Goal: Information Seeking & Learning: Learn about a topic

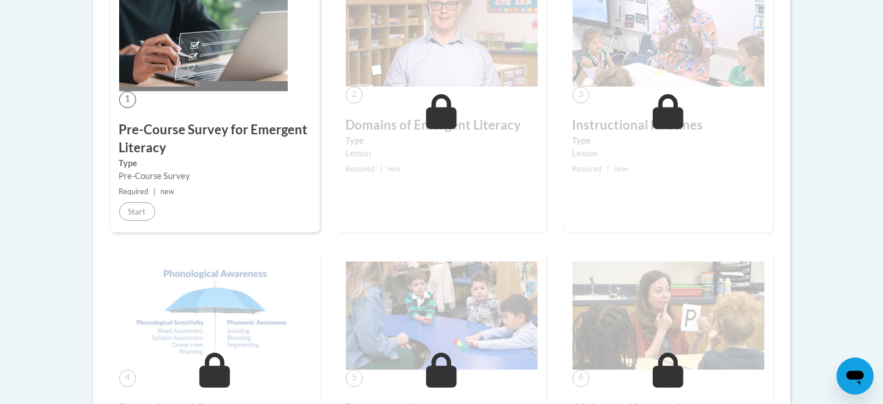
scroll to position [382, 0]
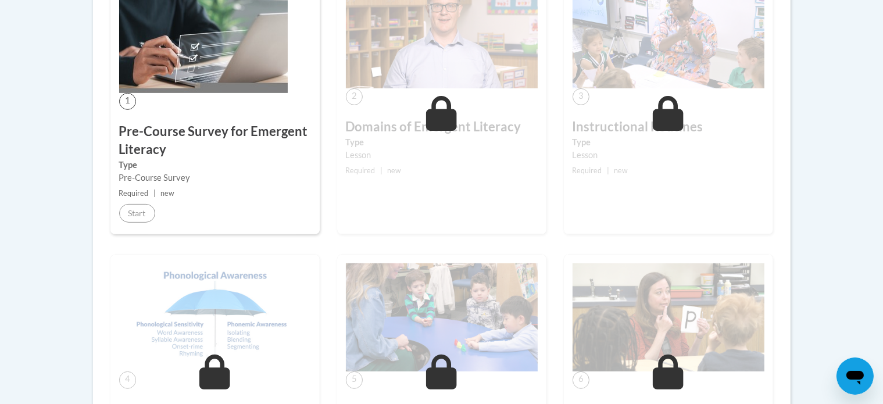
click at [239, 98] on div "1 Pre-Course Survey for Emergent Literacy Type Pre-Course Survey Required | new…" at bounding box center [214, 103] width 209 height 263
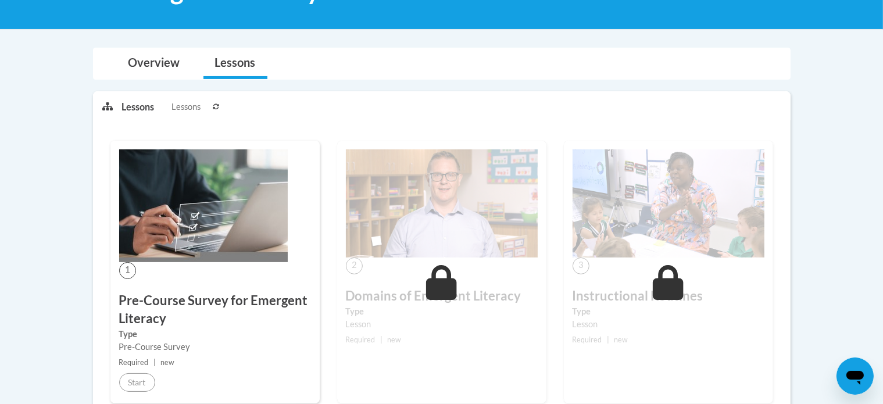
scroll to position [207, 0]
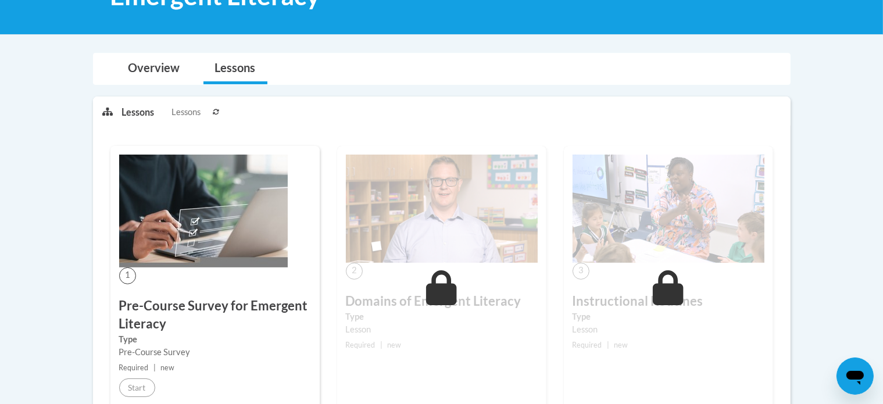
click at [218, 250] on img at bounding box center [203, 211] width 168 height 113
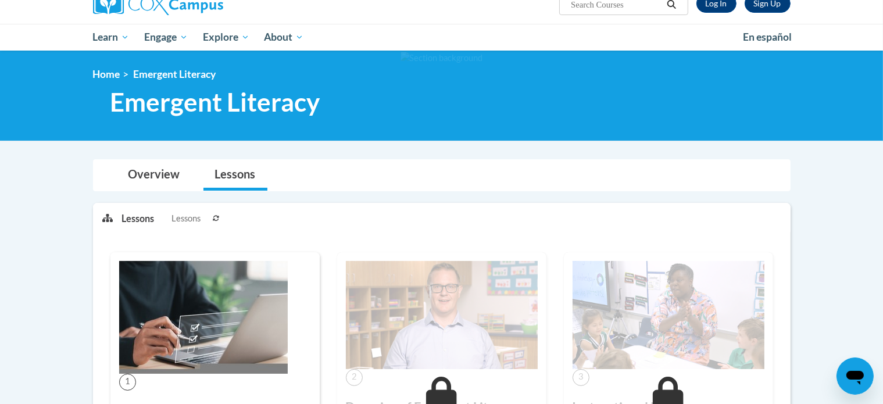
scroll to position [87, 0]
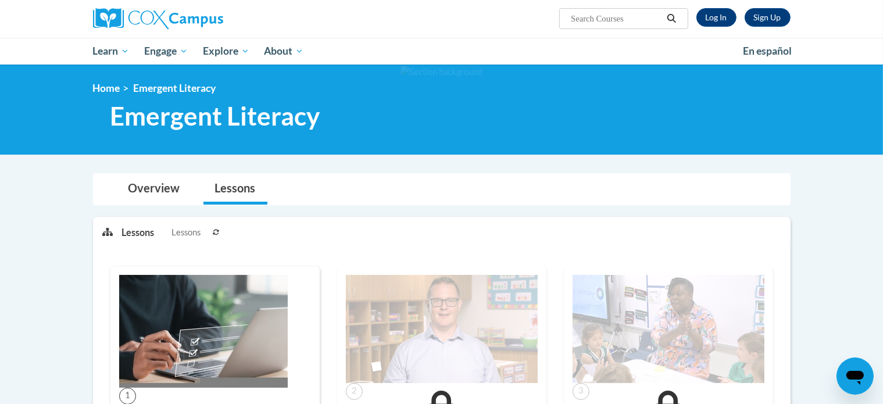
click at [177, 327] on img at bounding box center [203, 331] width 168 height 113
click at [710, 17] on link "Log In" at bounding box center [716, 17] width 40 height 19
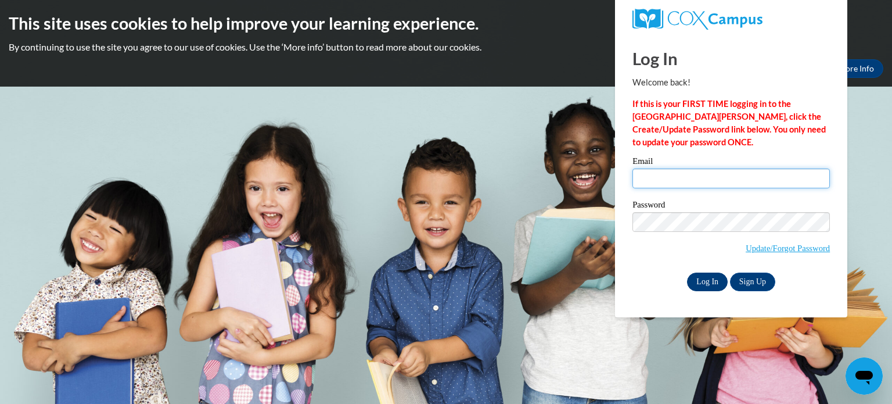
type input "carmeletit.harris@capital.k12.de.us"
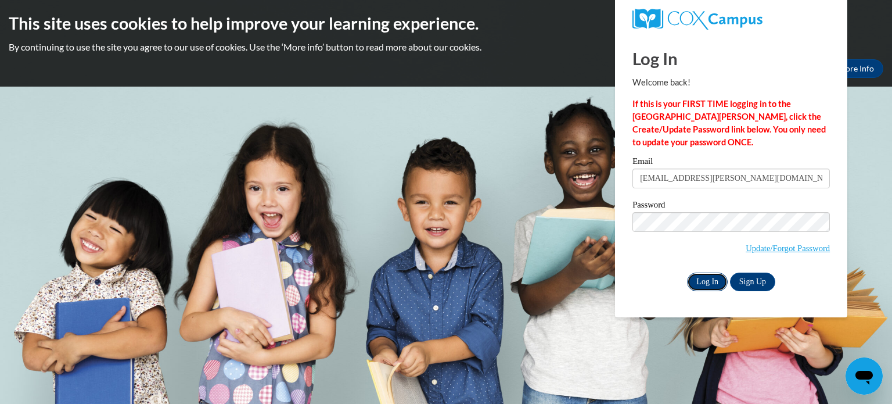
click at [717, 278] on input "Log In" at bounding box center [707, 281] width 41 height 19
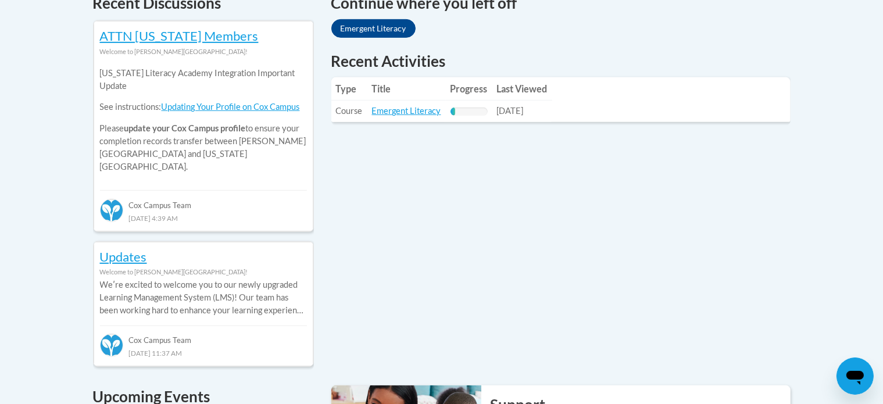
scroll to position [502, 0]
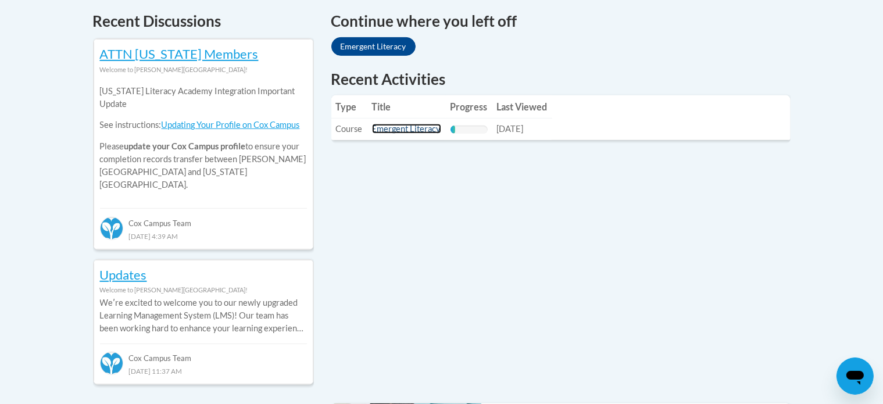
click at [416, 125] on link "Emergent Literacy" at bounding box center [406, 129] width 69 height 10
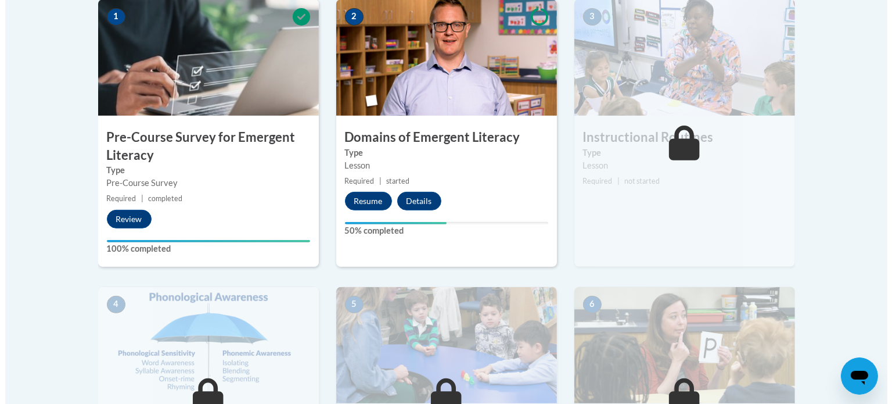
scroll to position [419, 0]
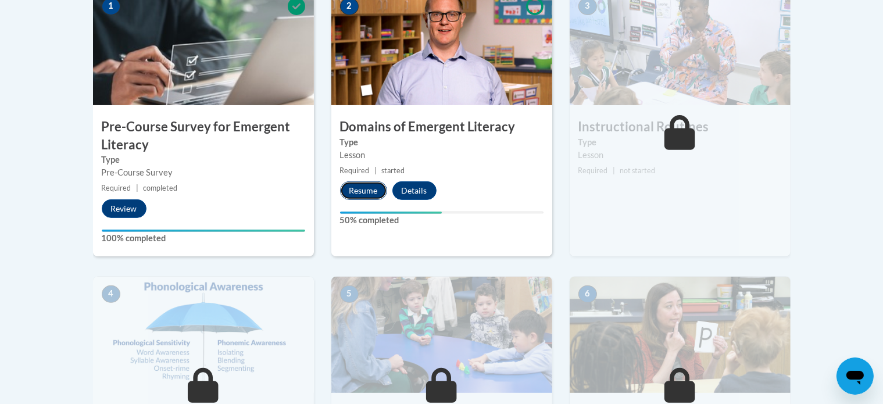
click at [363, 186] on button "Resume" at bounding box center [363, 190] width 47 height 19
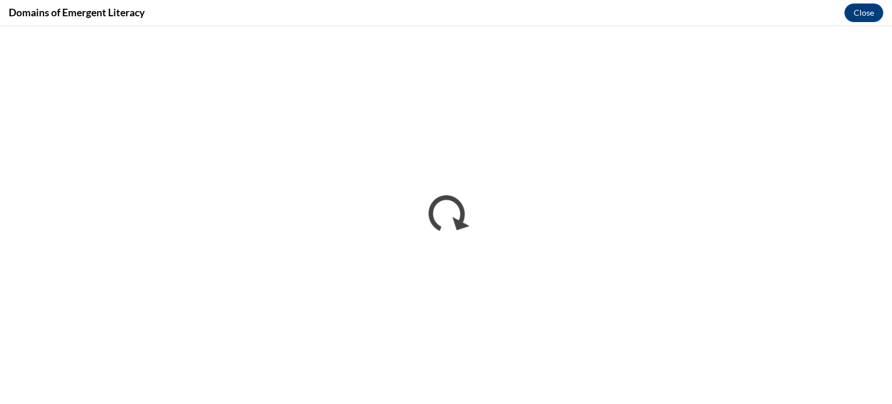
scroll to position [0, 0]
drag, startPoint x: 862, startPoint y: 12, endPoint x: 859, endPoint y: 1, distance: 10.7
click at [859, 1] on div "Domains of Emergent Literacy Close" at bounding box center [446, 13] width 892 height 26
click at [860, 9] on button "Close" at bounding box center [864, 12] width 39 height 19
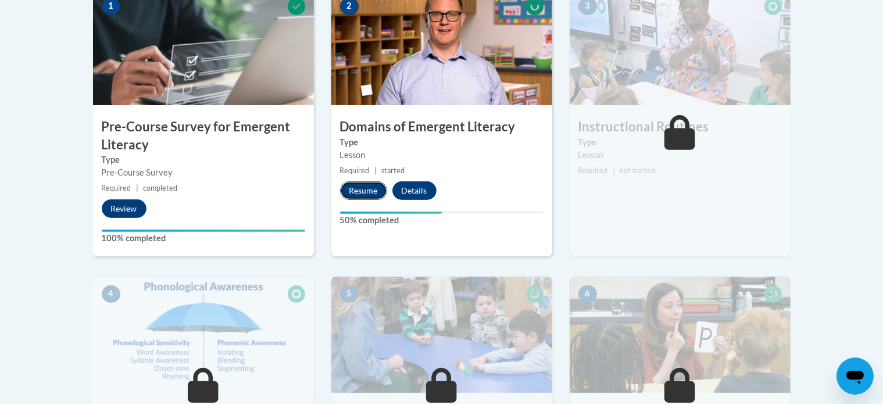
click at [356, 189] on button "Resume" at bounding box center [363, 190] width 47 height 19
